Goal: Task Accomplishment & Management: Use online tool/utility

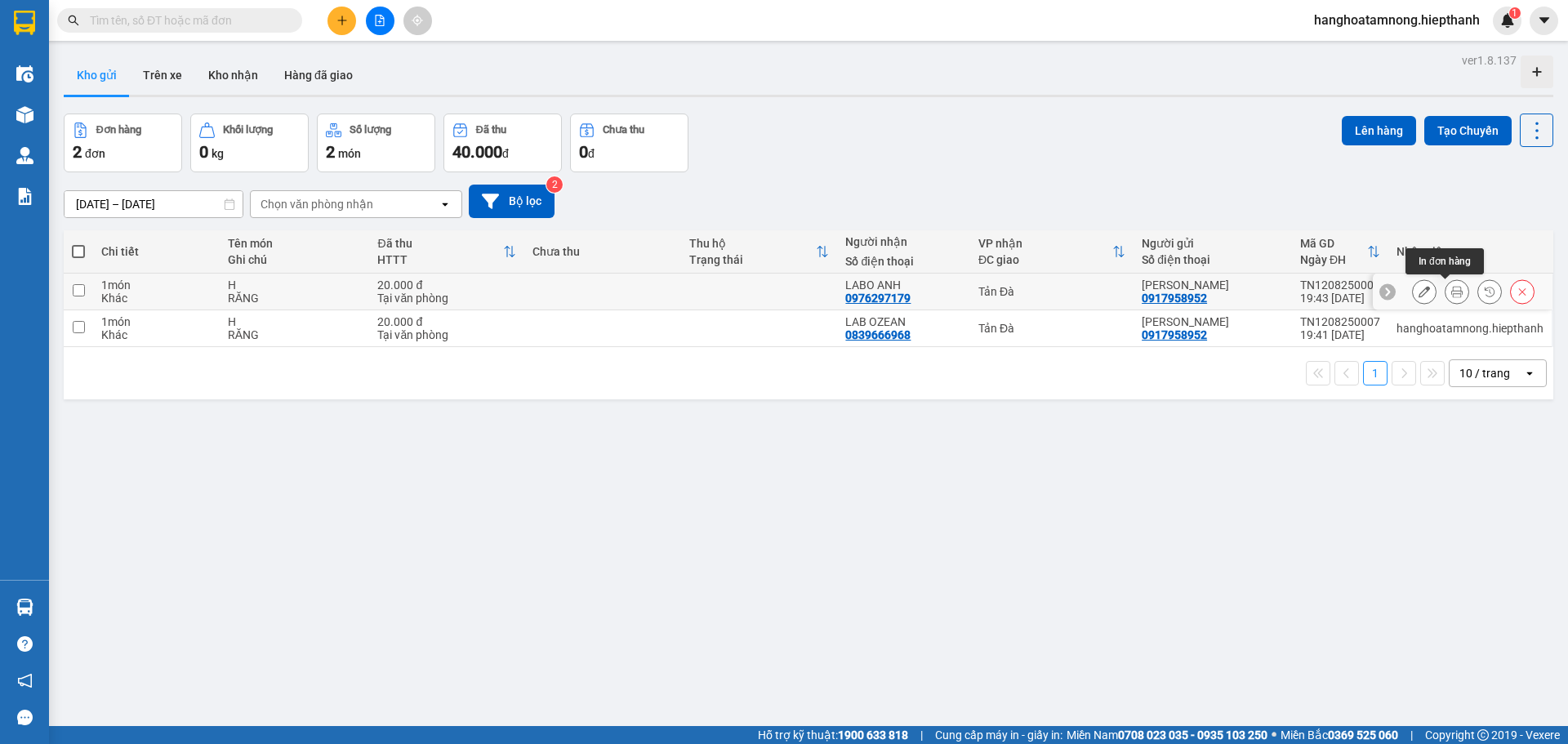
click at [1451, 291] on icon at bounding box center [1456, 291] width 11 height 11
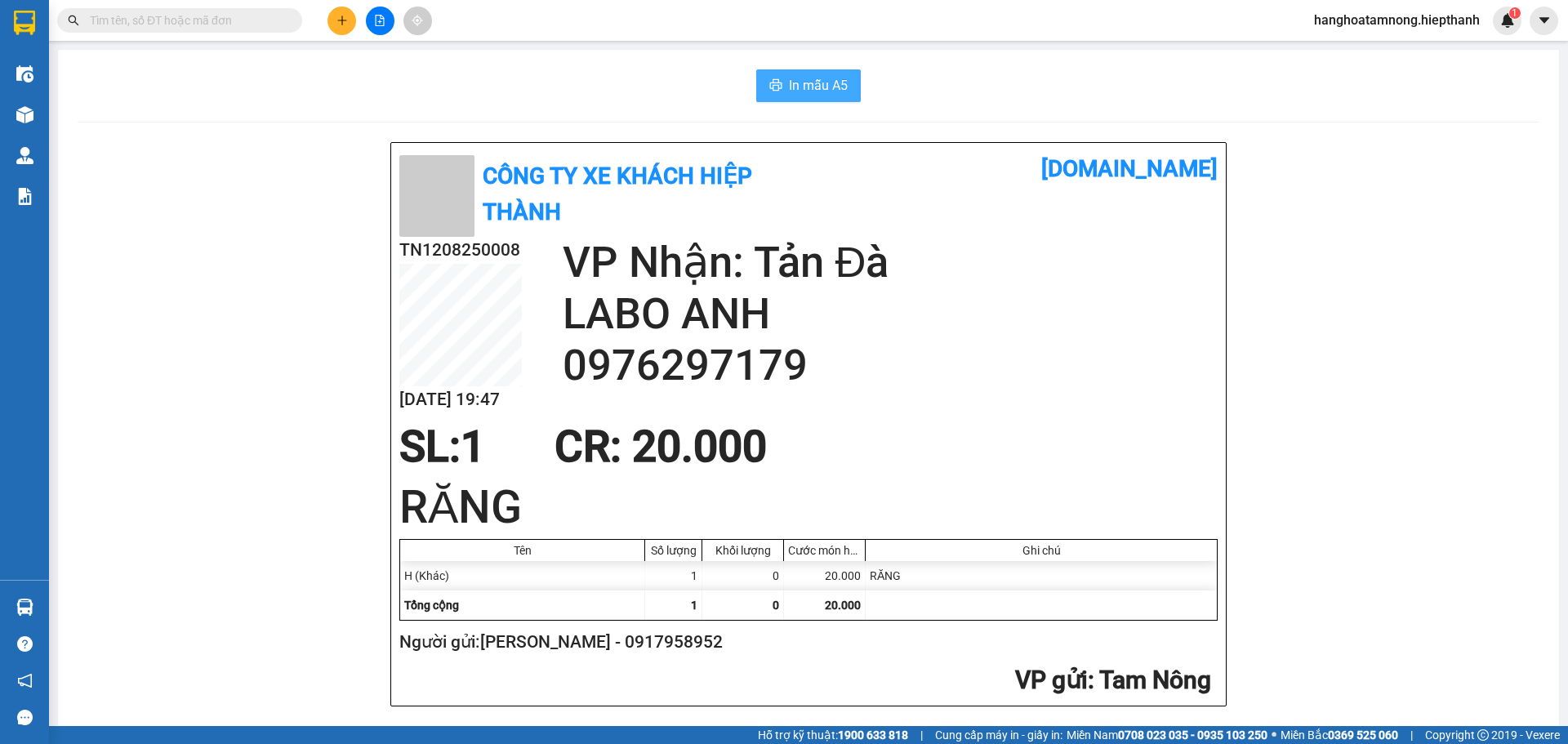
click at [802, 93] on span "In mẫu A5" at bounding box center [818, 85] width 59 height 20
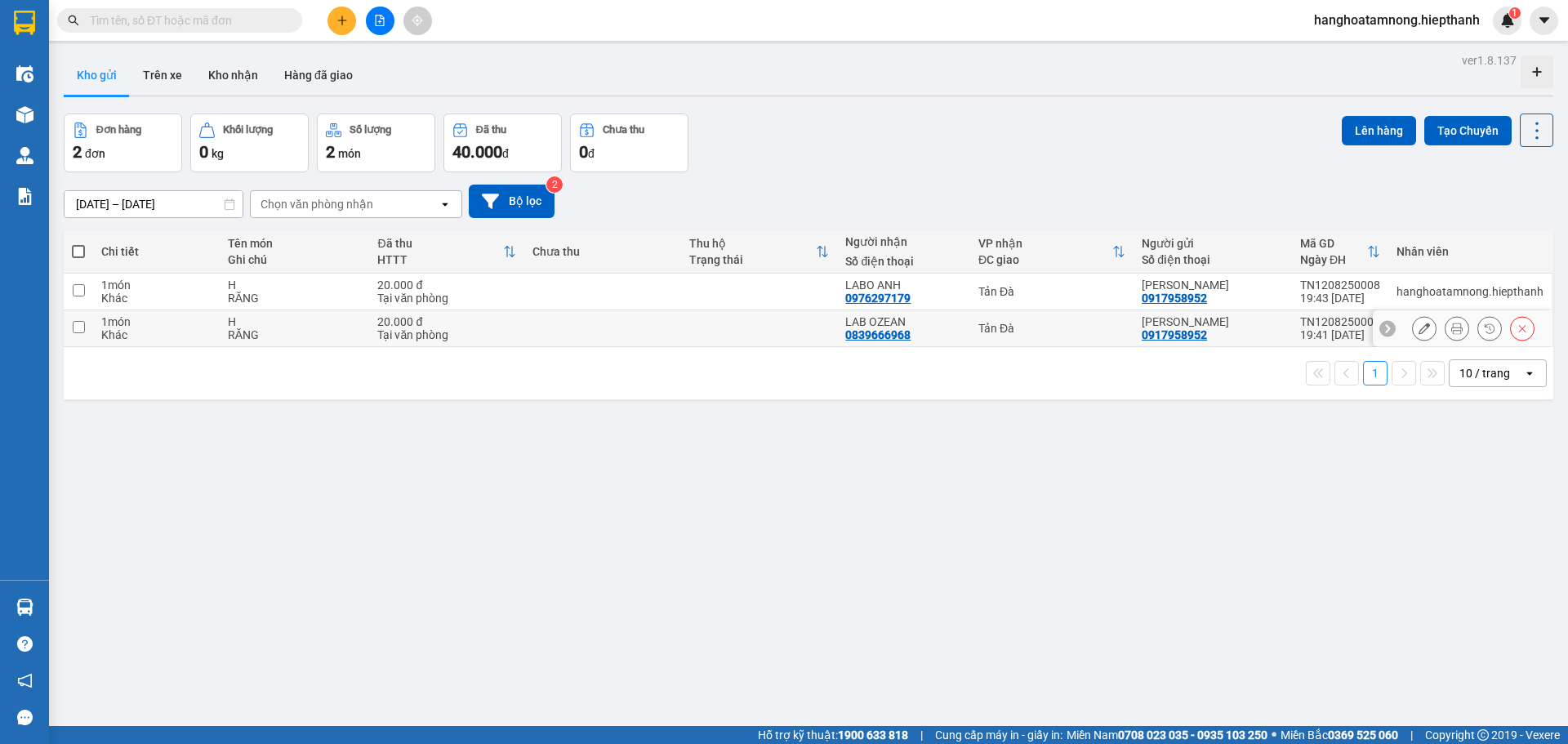
click at [1446, 336] on button at bounding box center [1457, 329] width 23 height 29
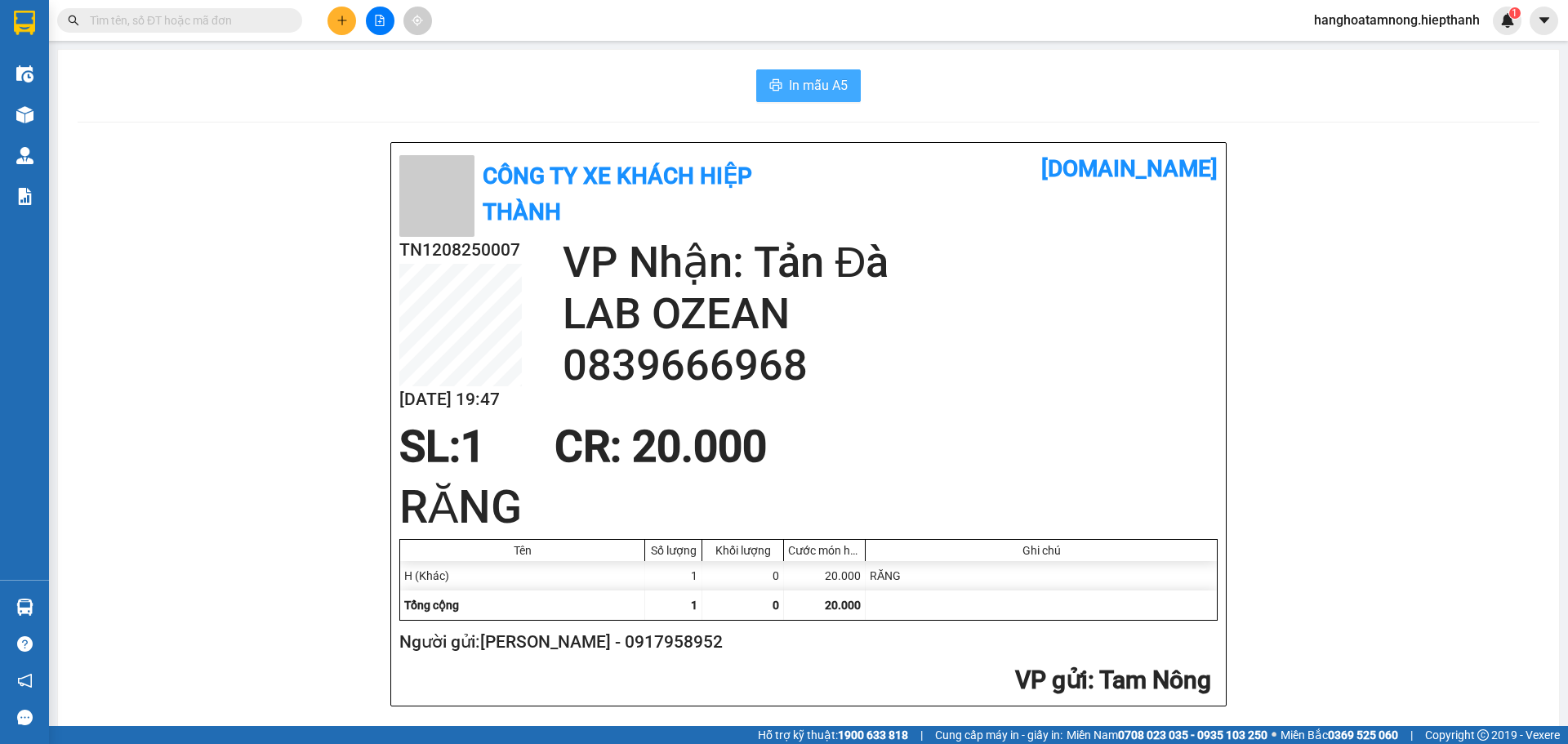
click at [801, 78] on span "In mẫu A5" at bounding box center [818, 85] width 59 height 20
